Goal: Answer question/provide support: Share knowledge or assist other users

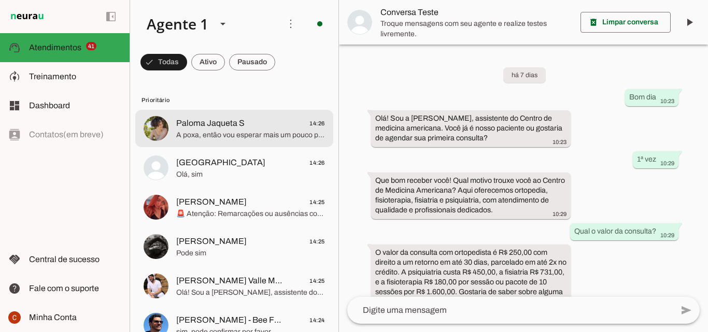
click at [221, 124] on span "Paloma Jaqueta S" at bounding box center [210, 123] width 68 height 12
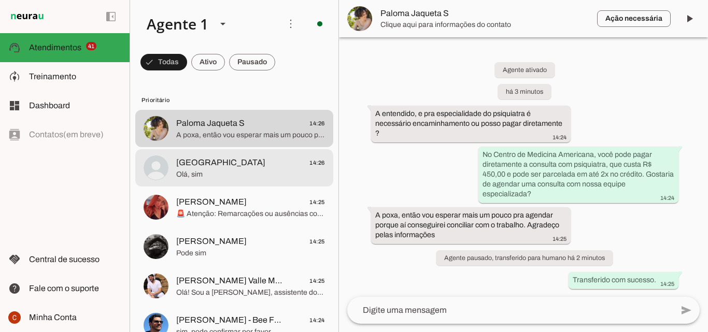
click at [244, 172] on span "Olá, sim" at bounding box center [250, 174] width 149 height 10
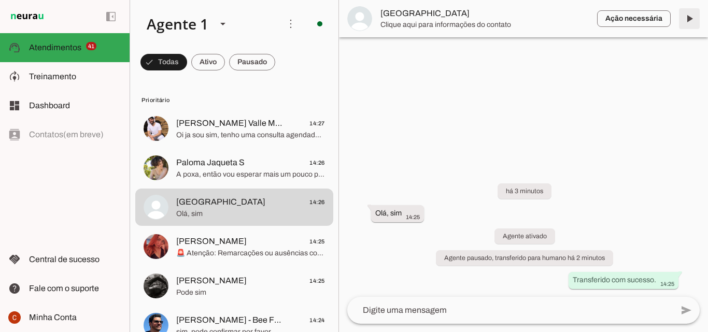
click at [686, 29] on span at bounding box center [689, 18] width 25 height 25
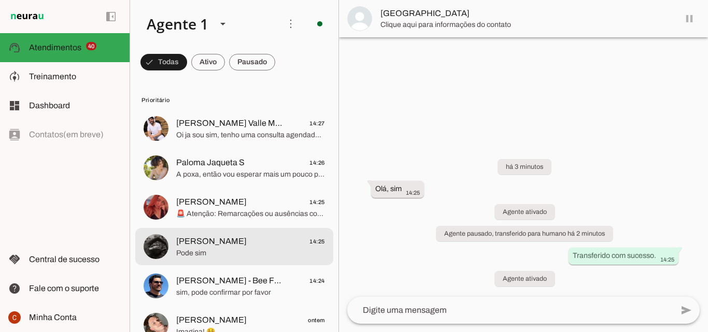
click at [266, 253] on span "Pode sim" at bounding box center [250, 253] width 149 height 10
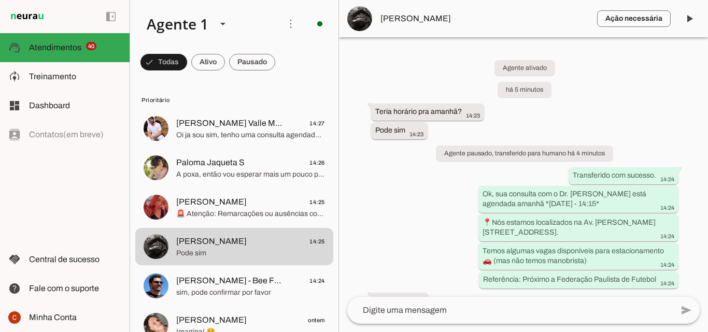
scroll to position [31, 0]
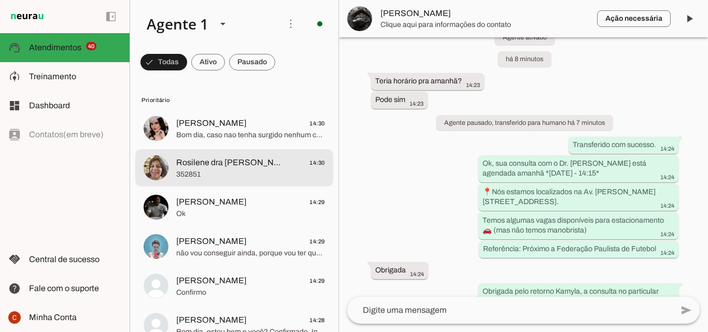
click at [224, 161] on span "Rosilene dra [PERSON_NAME]" at bounding box center [229, 162] width 107 height 12
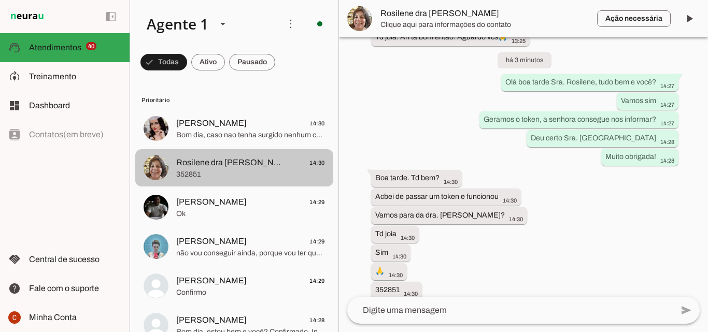
scroll to position [1050, 0]
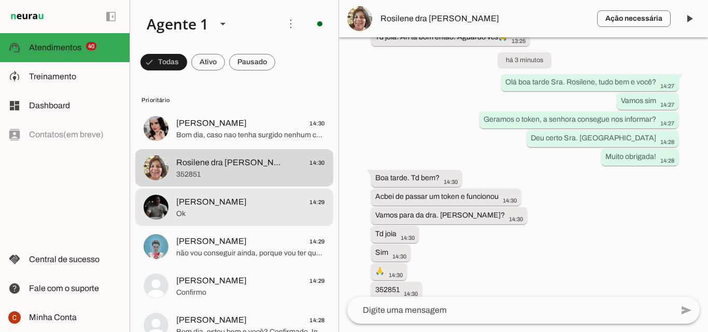
click at [247, 215] on span "Ok" at bounding box center [250, 214] width 149 height 10
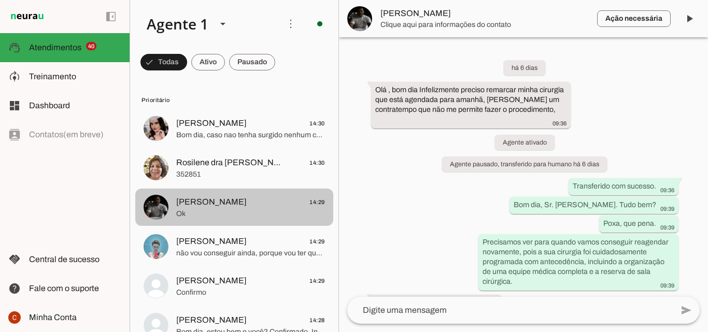
scroll to position [213, 0]
